Goal: Task Accomplishment & Management: Use online tool/utility

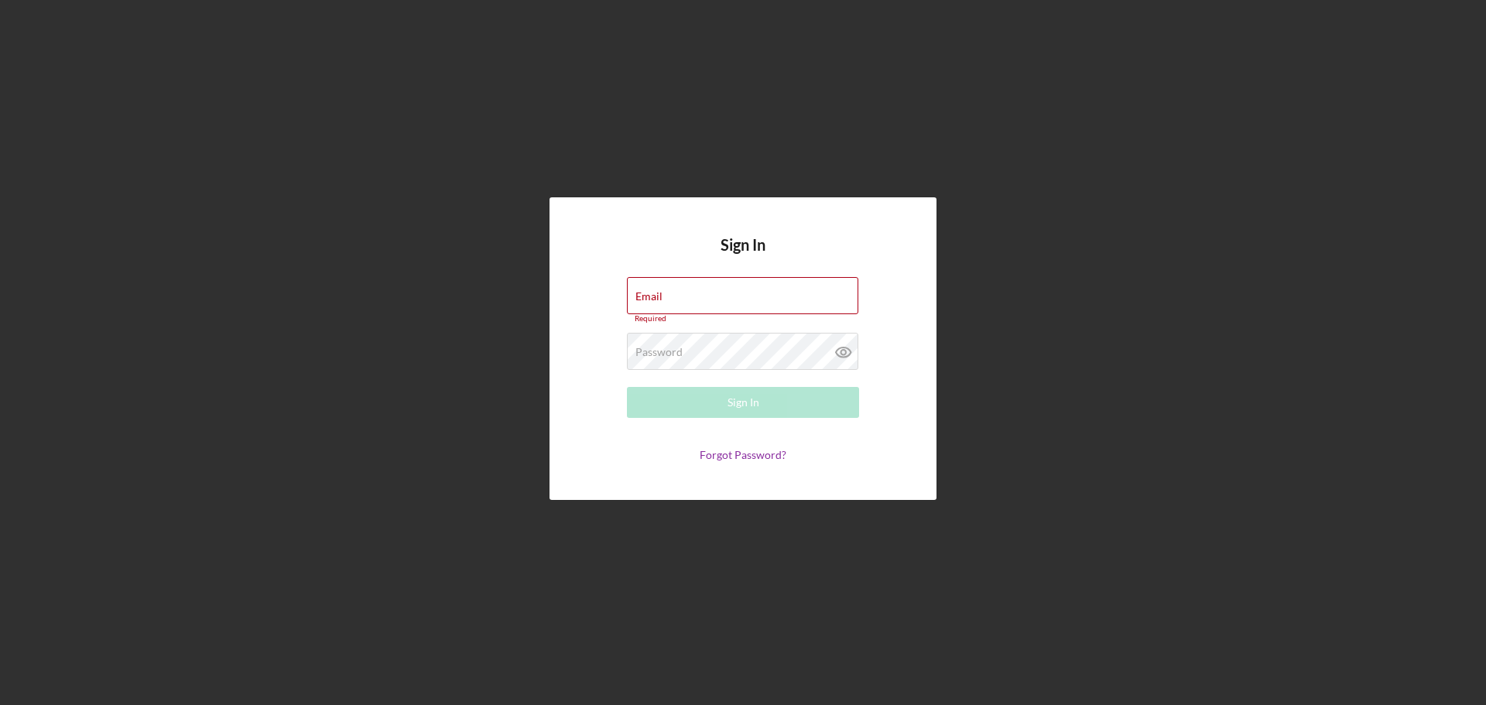
type input "[EMAIL_ADDRESS][DOMAIN_NAME]"
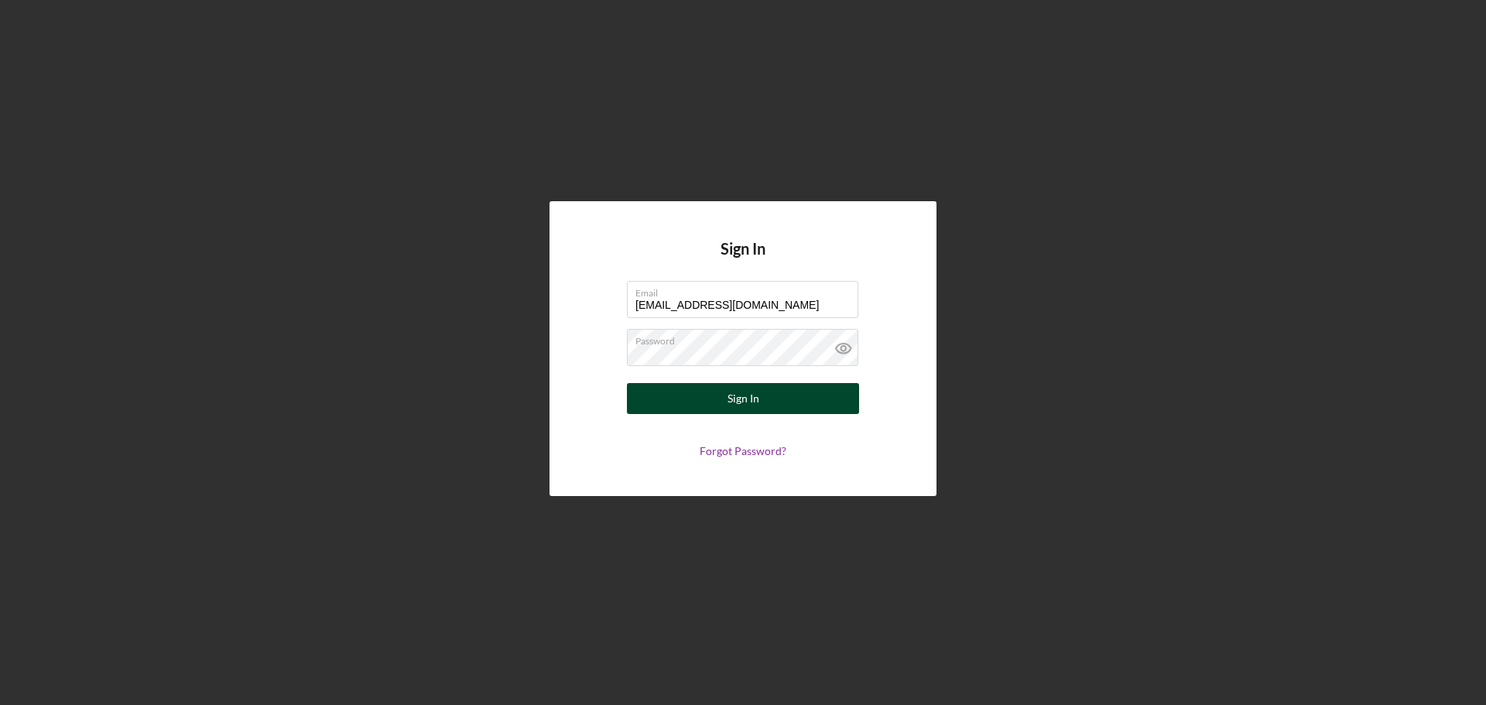
click at [785, 402] on button "Sign In" at bounding box center [743, 398] width 232 height 31
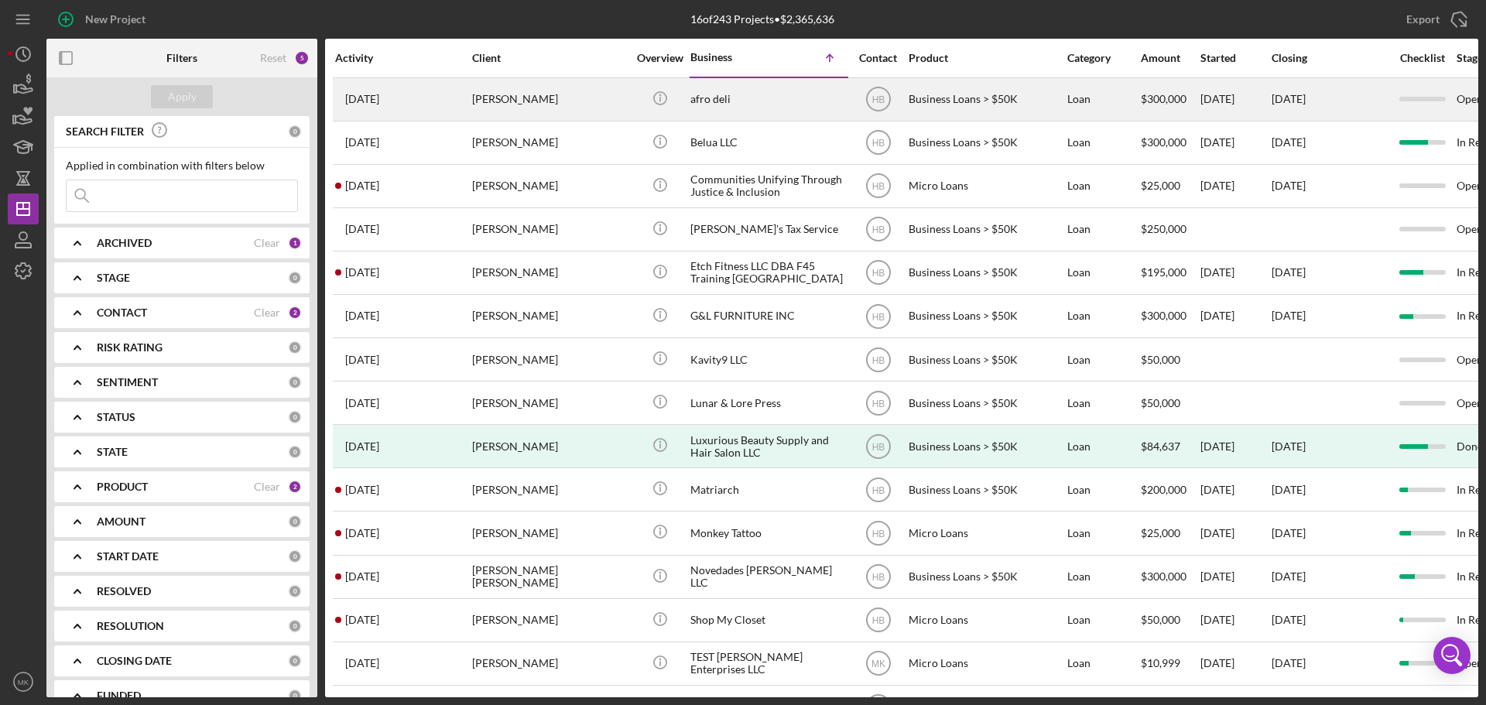
click at [521, 96] on div "[PERSON_NAME]" at bounding box center [549, 99] width 155 height 41
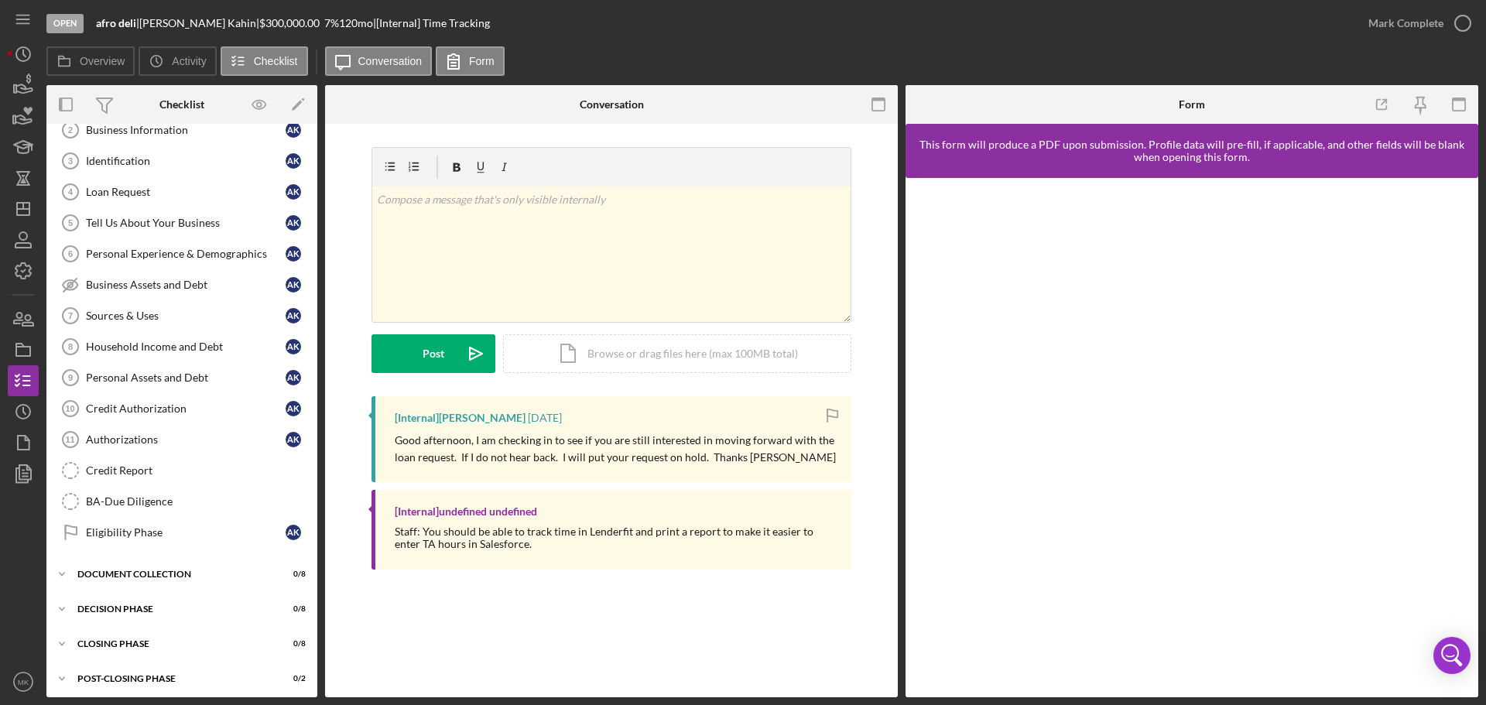
scroll to position [116, 0]
click at [135, 635] on div "Closing Phase" at bounding box center [187, 638] width 221 height 9
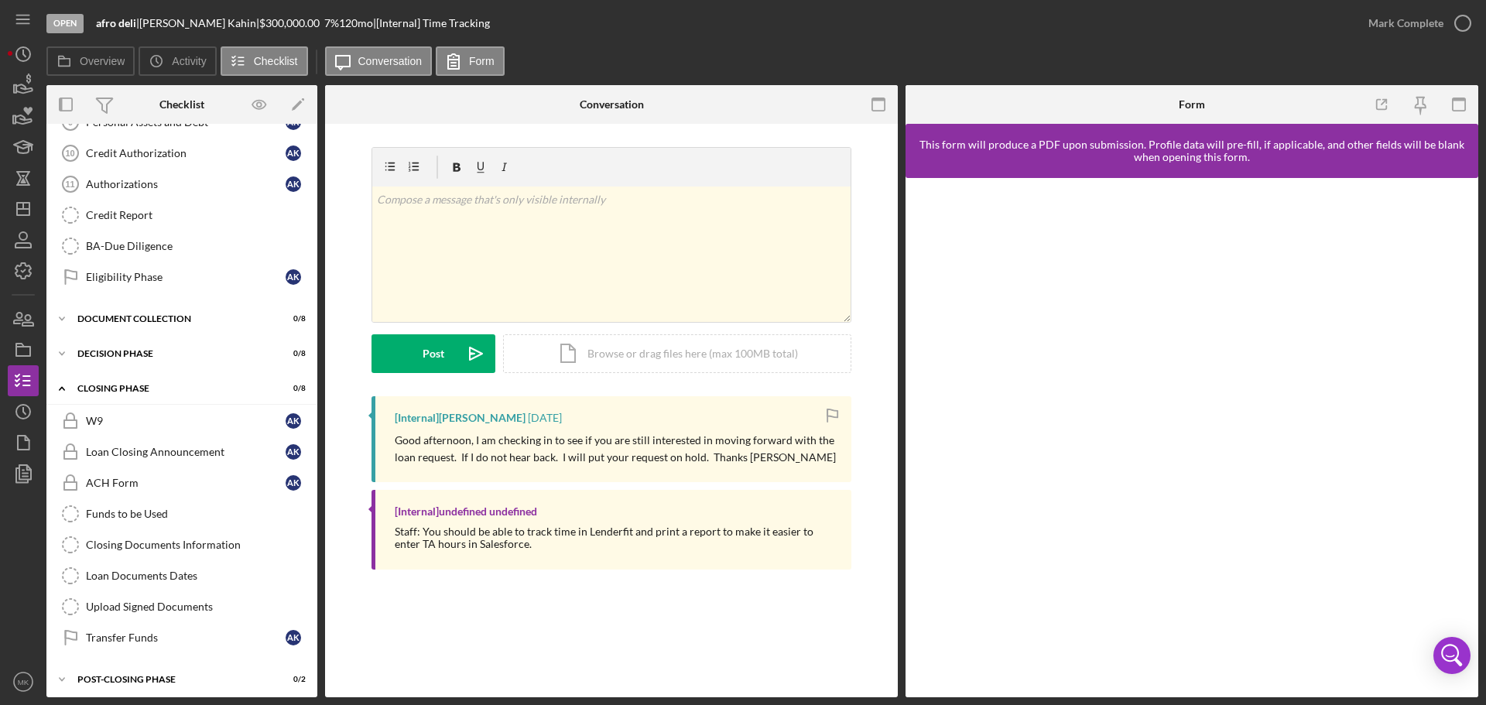
scroll to position [372, 0]
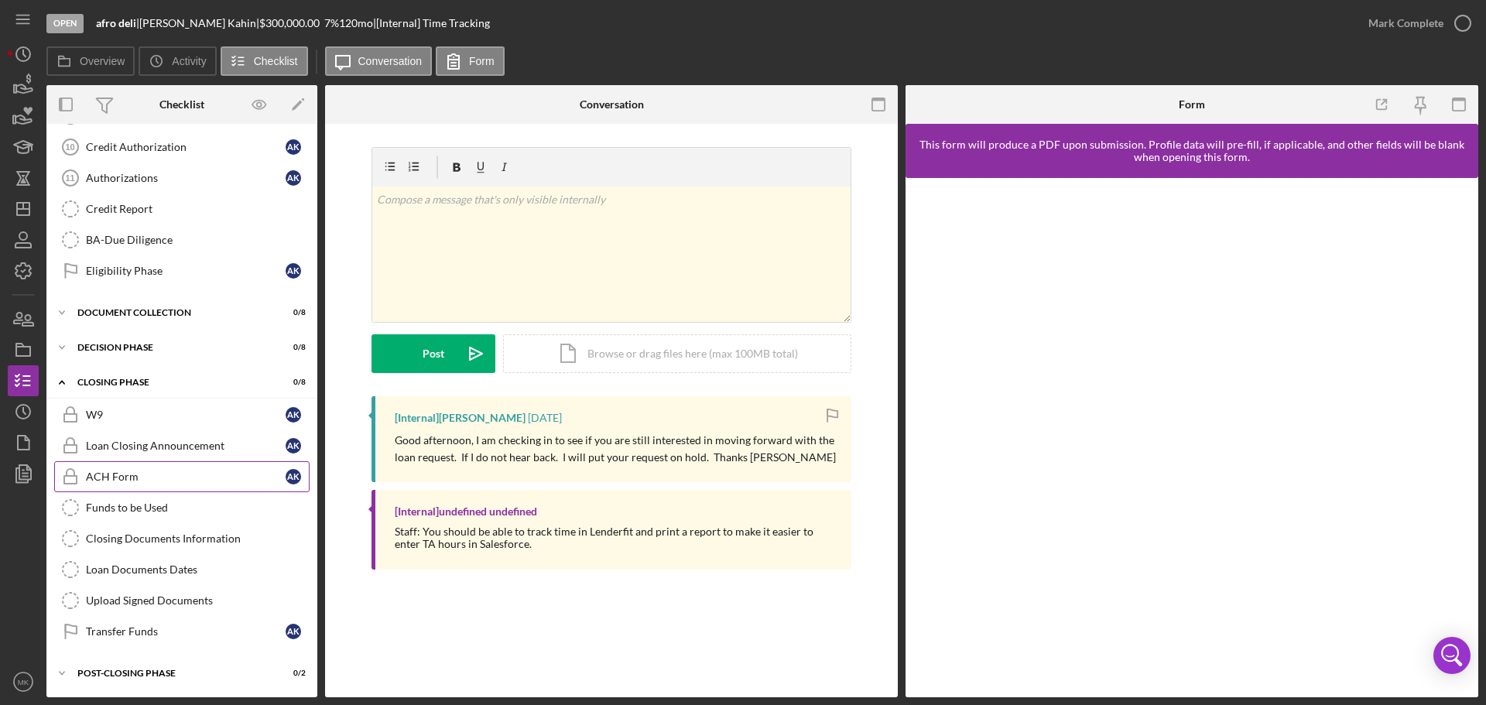
click at [168, 475] on div "ACH Form" at bounding box center [186, 476] width 200 height 12
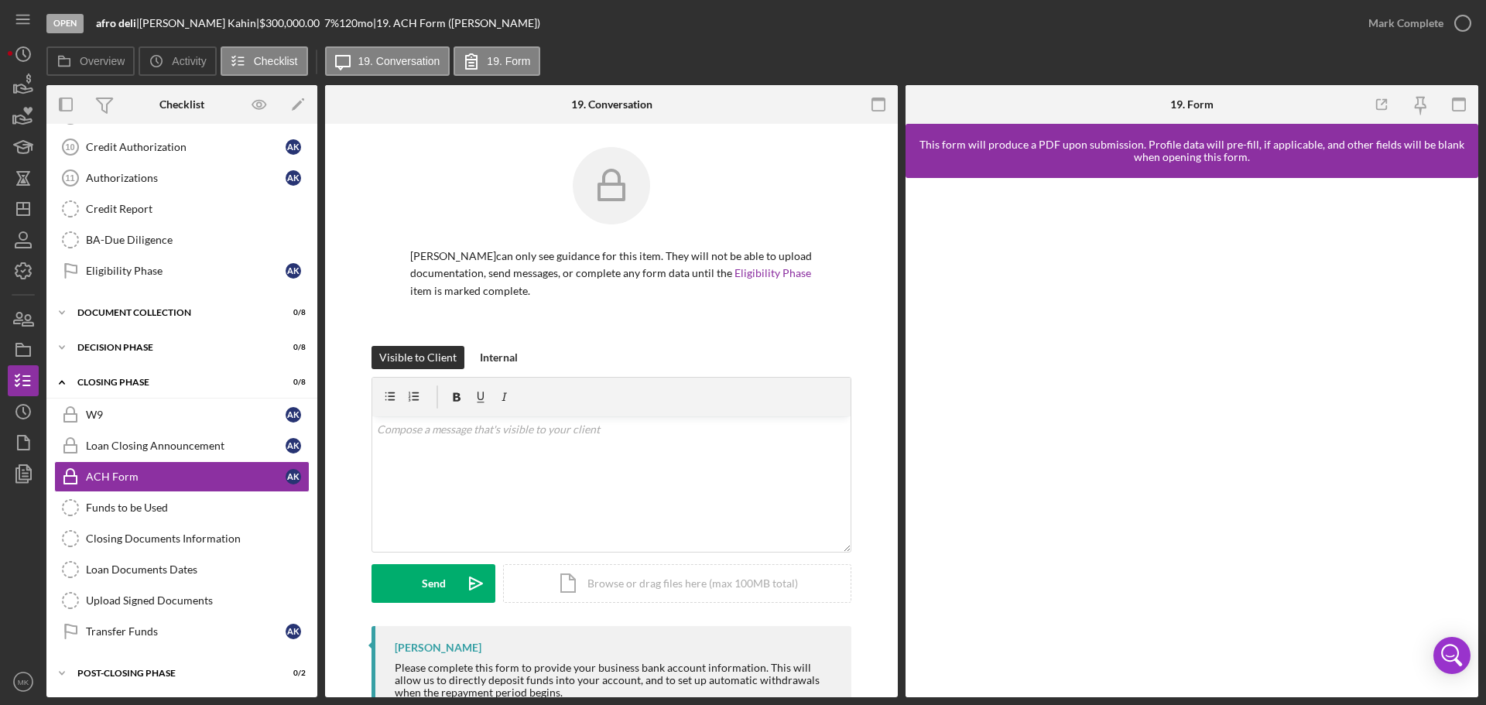
scroll to position [53, 0]
